Goal: Navigation & Orientation: Go to known website

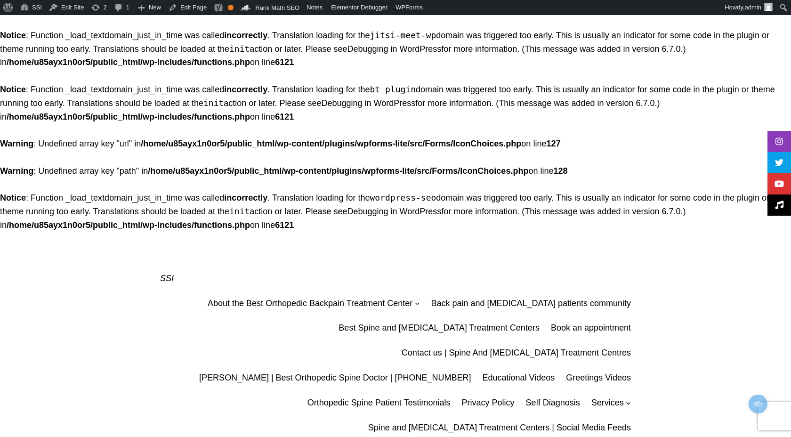
drag, startPoint x: 420, startPoint y: 145, endPoint x: 406, endPoint y: 114, distance: 34.1
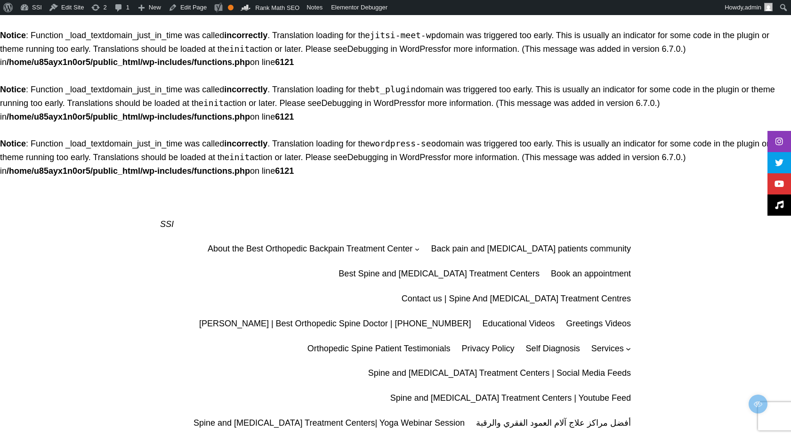
drag, startPoint x: 311, startPoint y: 174, endPoint x: 7, endPoint y: 56, distance: 325.5
drag, startPoint x: 1, startPoint y: 26, endPoint x: 265, endPoint y: 49, distance: 264.2
drag, startPoint x: 306, startPoint y: 63, endPoint x: 210, endPoint y: 43, distance: 97.6
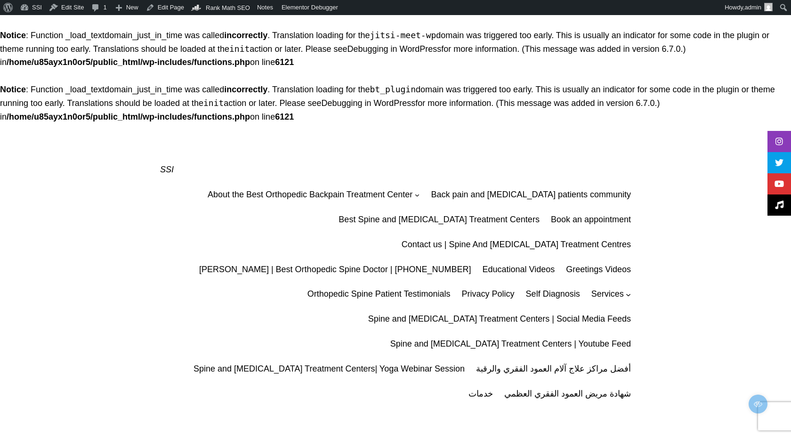
click at [414, 137] on div "SSI About the Best Orthopedic Backpain Treatment Center Spine Conditioning Prog…" at bounding box center [395, 291] width 471 height 337
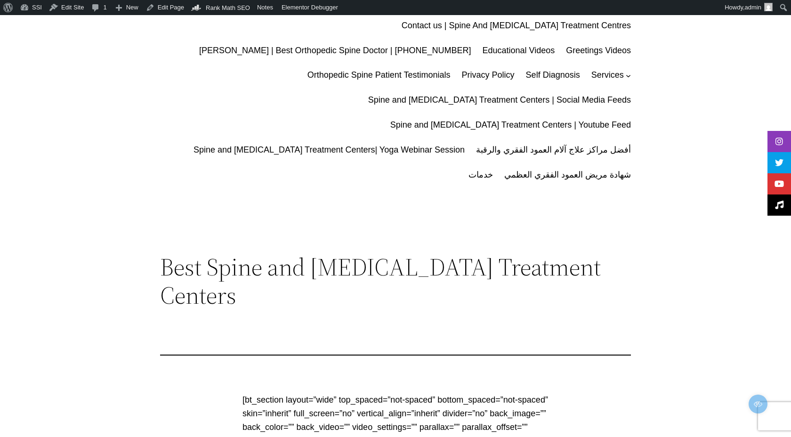
scroll to position [223, 0]
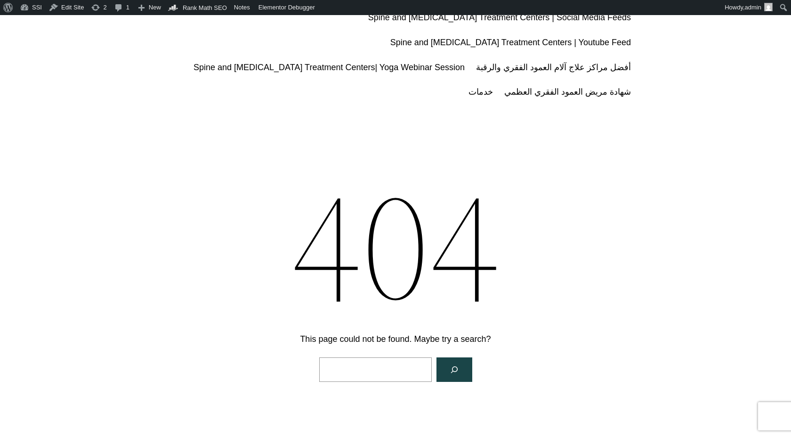
scroll to position [288, 0]
